Goal: Book appointment/travel/reservation

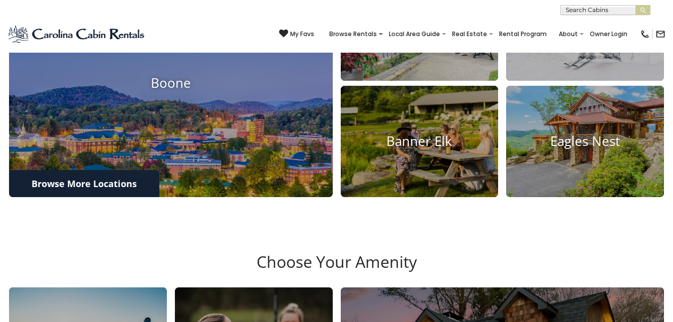
scroll to position [451, 0]
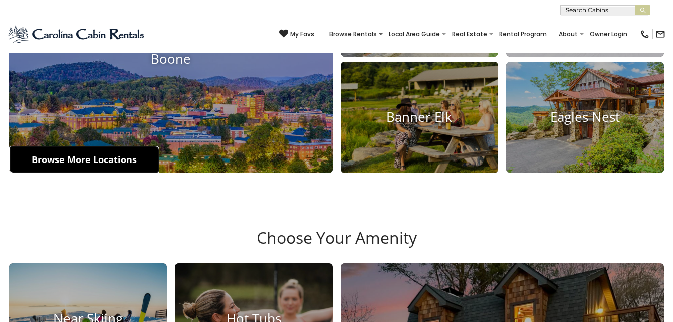
click at [88, 173] on link "Browse More Locations" at bounding box center [84, 159] width 150 height 27
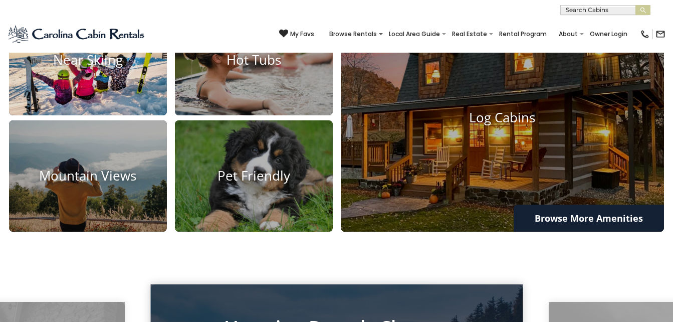
scroll to position [953, 0]
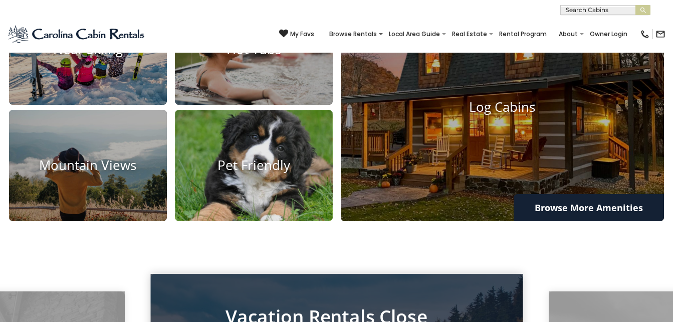
click at [227, 174] on h4 "Pet Friendly" at bounding box center [254, 166] width 158 height 16
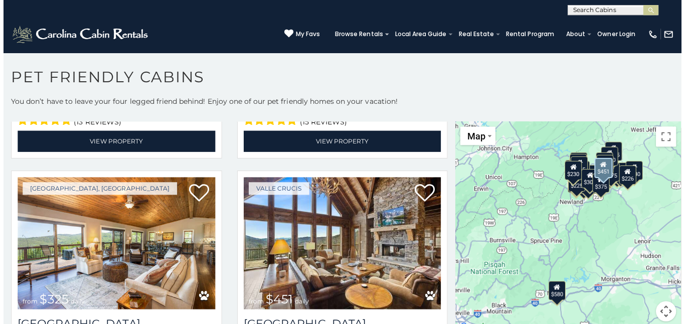
scroll to position [251, 0]
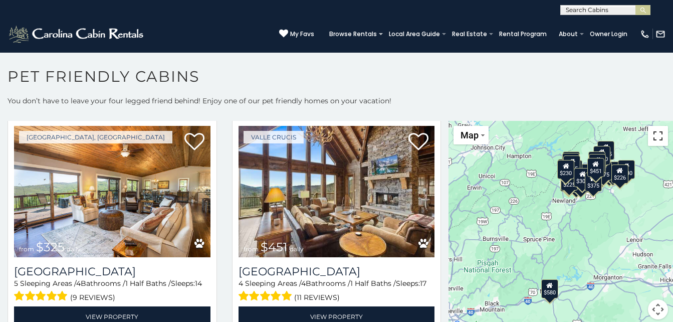
click at [654, 137] on button "Toggle fullscreen view" at bounding box center [658, 136] width 20 height 20
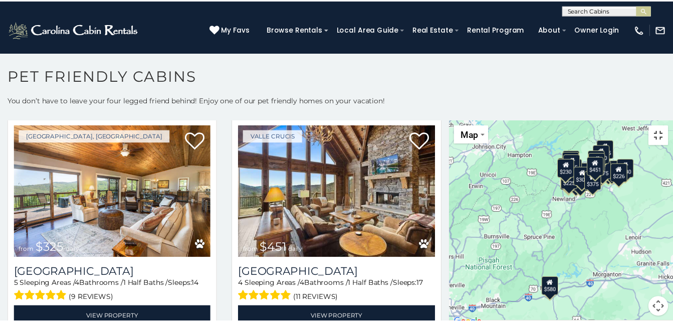
scroll to position [254, 0]
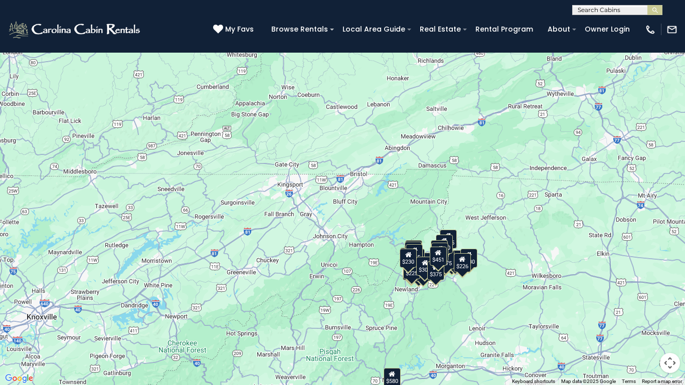
drag, startPoint x: 450, startPoint y: 148, endPoint x: 512, endPoint y: 270, distance: 136.8
click at [512, 270] on div "$580 $375 $325 $451 $460 $525 $315 $310 $315 $330 $395 $355 $650 $380 $675 $930…" at bounding box center [342, 192] width 685 height 385
click at [446, 273] on div "$375 $325 $451 $460 $525 $315 $310 $315 $330 $395 $355 $650 $380 $675 $930 $320…" at bounding box center [342, 192] width 685 height 385
click at [667, 20] on button "Toggle fullscreen view" at bounding box center [670, 15] width 20 height 20
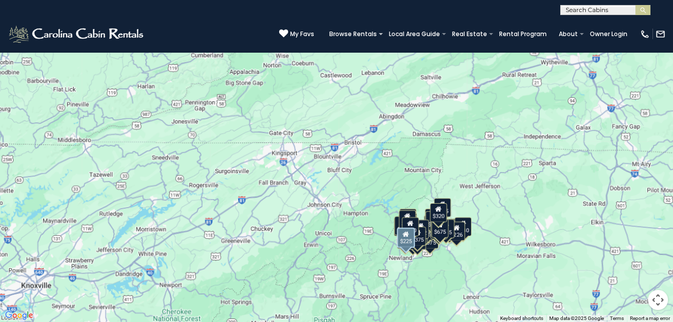
scroll to position [2711, 0]
